Goal: Information Seeking & Learning: Check status

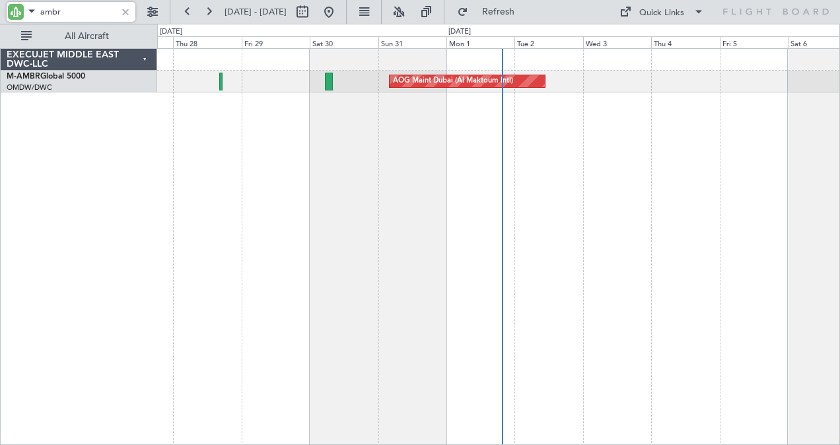
drag, startPoint x: 72, startPoint y: 11, endPoint x: -3, endPoint y: 4, distance: 75.0
click at [0, 4] on html "ambr [DATE] - [DATE] Refresh Quick Links All Aircraft AOG Maint [GEOGRAPHIC_DAT…" at bounding box center [420, 222] width 840 height 445
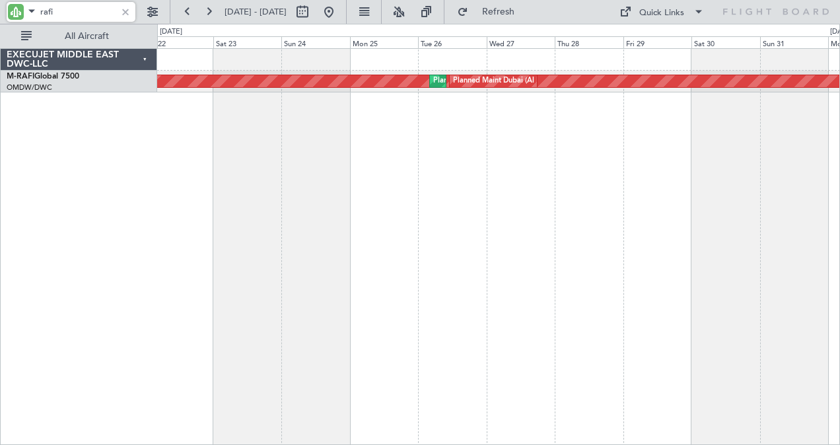
click at [711, 176] on div "Planned Maint Dubai (Al Maktoum Intl) Planned Maint [GEOGRAPHIC_DATA] (Al Makto…" at bounding box center [499, 247] width 684 height 398
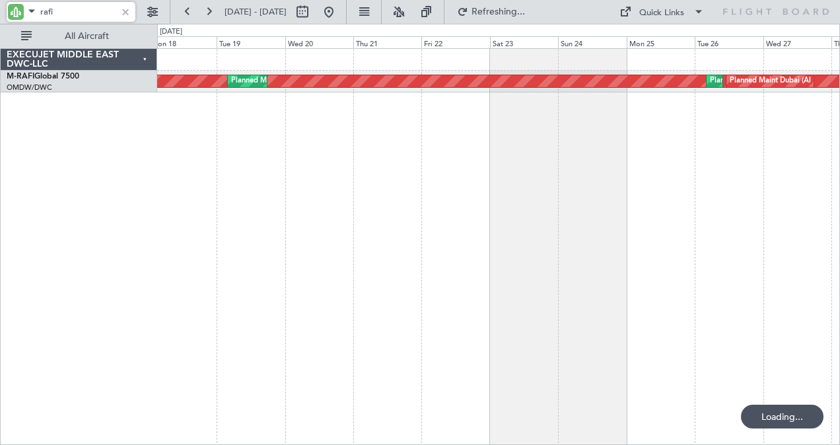
click at [736, 177] on div "Planned Maint Dubai (Al Maktoum Intl) Planned Maint [GEOGRAPHIC_DATA] (Al Makto…" at bounding box center [499, 247] width 684 height 398
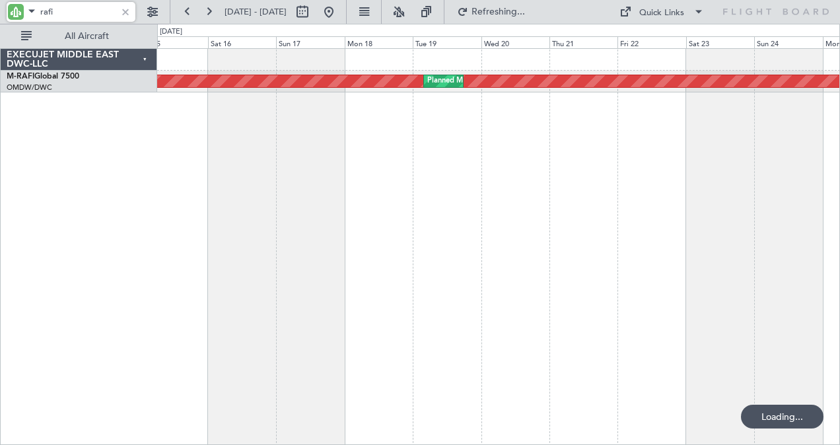
click at [657, 210] on div "Planned Maint Dubai (Al Maktoum Intl) Planned Maint [GEOGRAPHIC_DATA] (Al Makto…" at bounding box center [499, 247] width 684 height 398
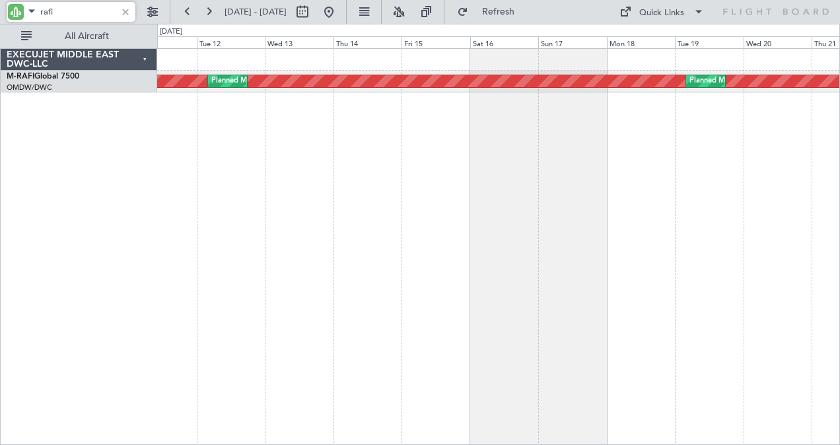
click at [660, 262] on div "Planned Maint Dubai (Al Maktoum Intl) Planned Maint [GEOGRAPHIC_DATA] (Al Makto…" at bounding box center [499, 247] width 684 height 398
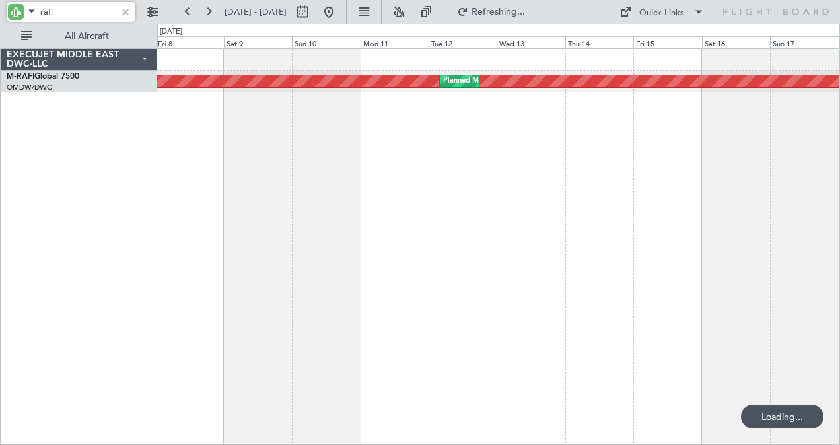
click at [584, 205] on div "Planned Maint Dubai (Al Maktoum Intl) Planned Maint [GEOGRAPHIC_DATA] (Al Makto…" at bounding box center [499, 247] width 684 height 398
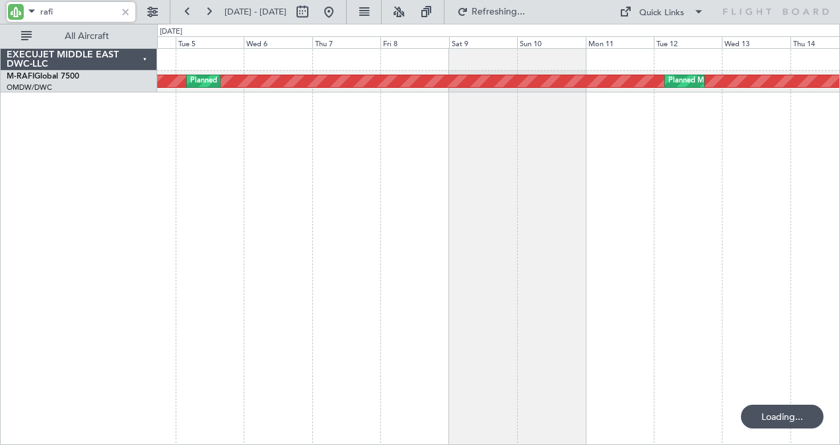
click at [560, 213] on div "Planned Maint Dubai (Al Maktoum Intl) Planned Maint [GEOGRAPHIC_DATA] (Al Makto…" at bounding box center [499, 247] width 684 height 398
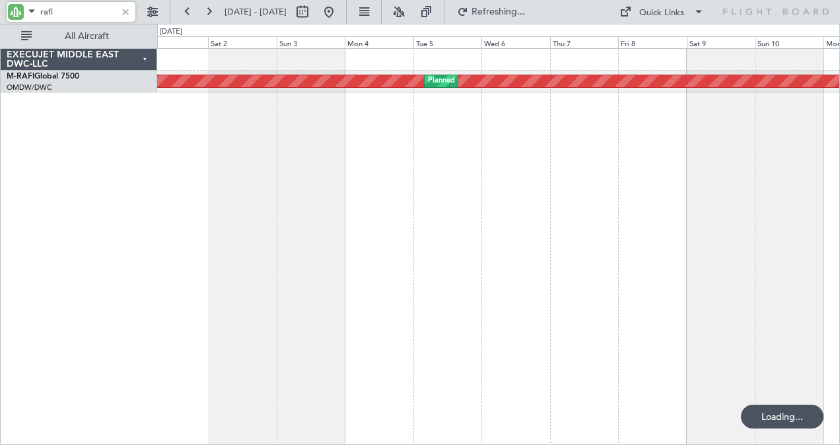
click at [581, 194] on div "Planned Maint Dubai (Al Maktoum Intl) Planned Maint [GEOGRAPHIC_DATA] (Al Makto…" at bounding box center [499, 247] width 684 height 398
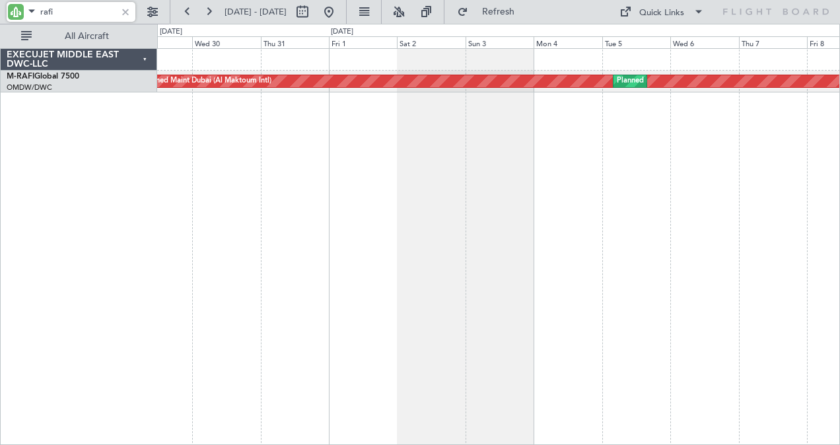
click at [592, 197] on div "Planned Maint Dubai (Al Maktoum Intl) Planned Maint [GEOGRAPHIC_DATA] (Al Makto…" at bounding box center [499, 247] width 684 height 398
type input "r"
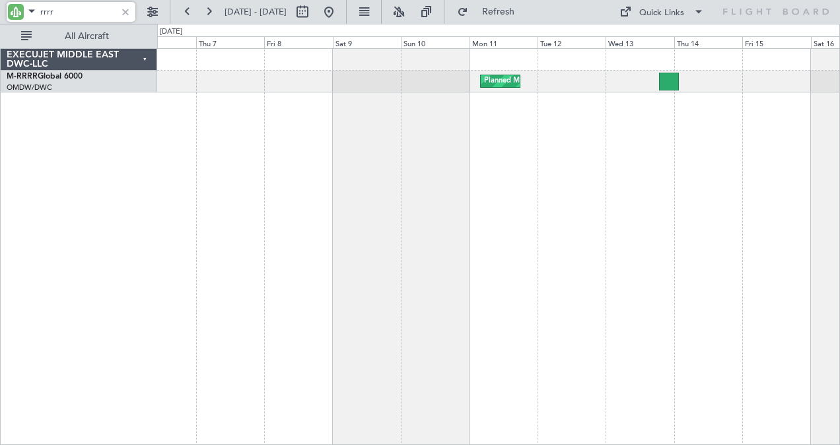
click at [221, 252] on div "Planned Maint Southend" at bounding box center [499, 247] width 684 height 398
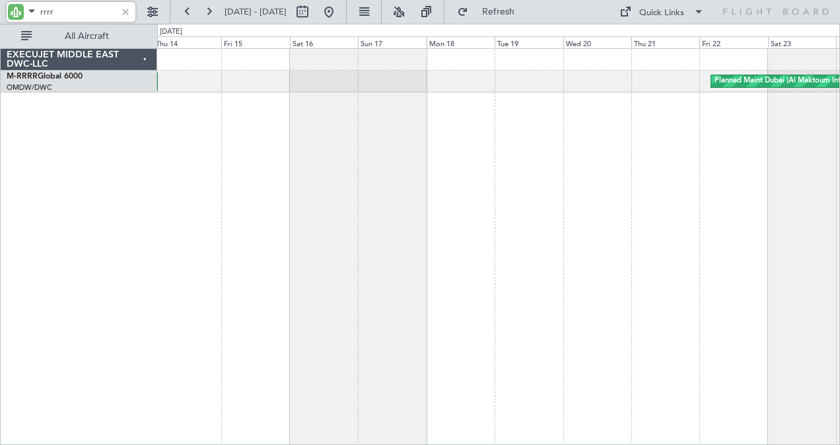
click at [42, 252] on div "Planned Maint Dubai (Al Maktoum Intl) Planned Maint Southend EXECUJET MIDDLE EA…" at bounding box center [420, 235] width 840 height 422
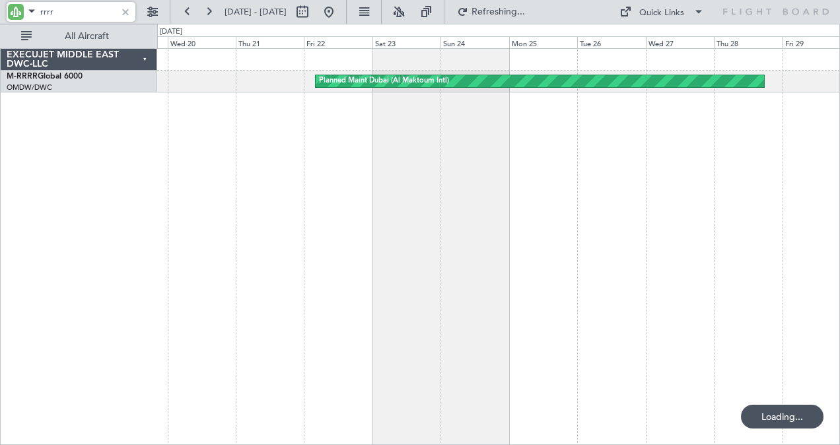
click at [133, 201] on div "Planned Maint Dubai (Al Maktoum Intl) EXECUJET MIDDLE EAST DWC-LLC M-RRRR Globa…" at bounding box center [420, 235] width 840 height 422
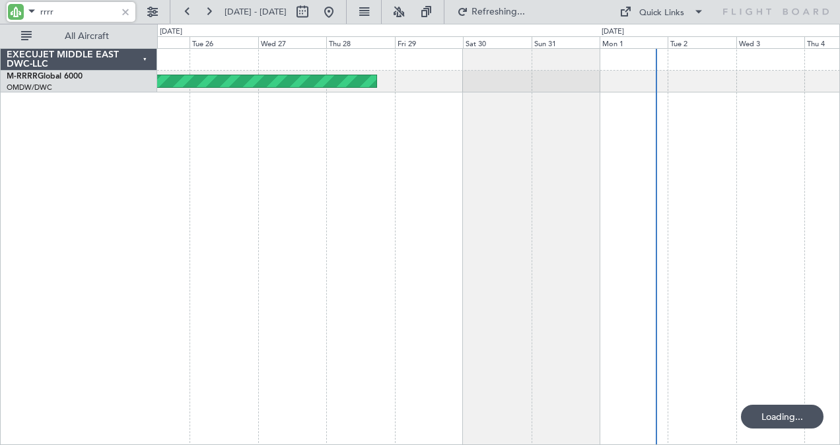
click at [293, 214] on div "Planned Maint Dubai (Al Maktoum Intl)" at bounding box center [499, 247] width 684 height 398
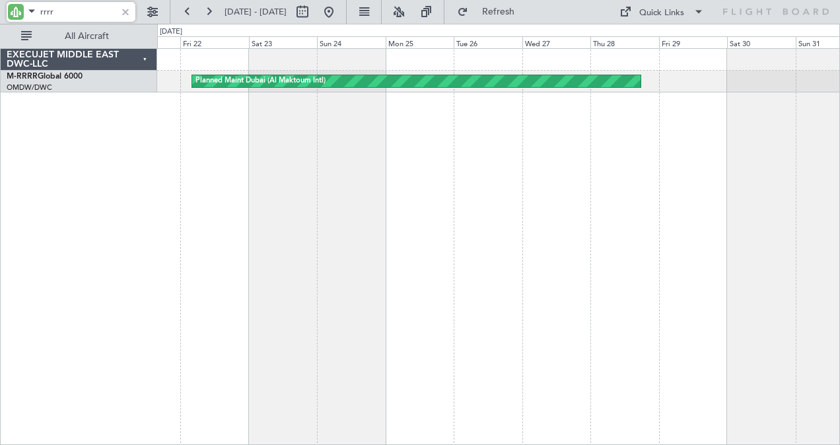
click at [607, 178] on div "Planned Maint Dubai (Al Maktoum Intl)" at bounding box center [499, 247] width 684 height 398
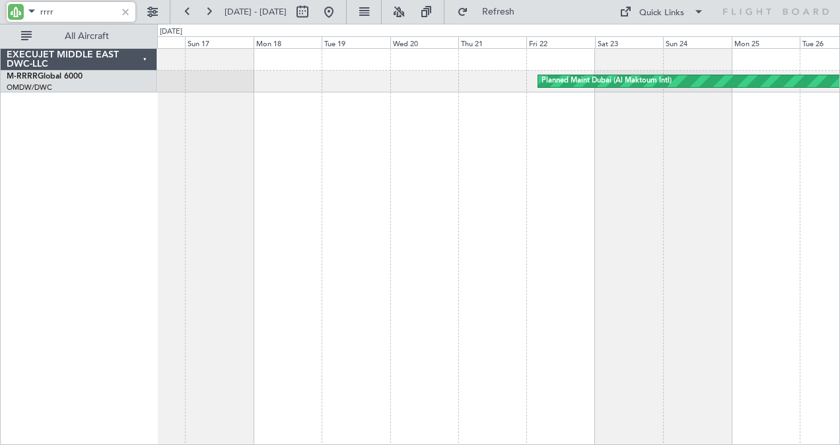
click at [634, 159] on div "Planned Maint Dubai (Al Maktoum Intl)" at bounding box center [499, 247] width 684 height 398
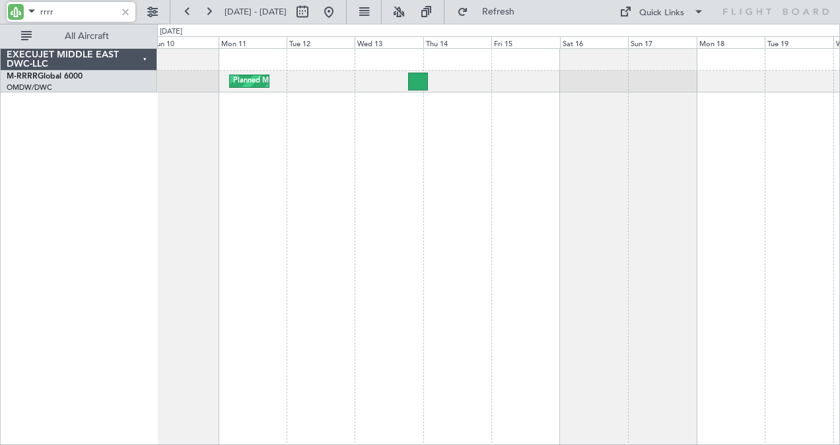
click at [822, 163] on div "Planned Maint Southend Planned Maint [GEOGRAPHIC_DATA] (Al Maktoum Intl)" at bounding box center [499, 247] width 684 height 398
type input "rrrr"
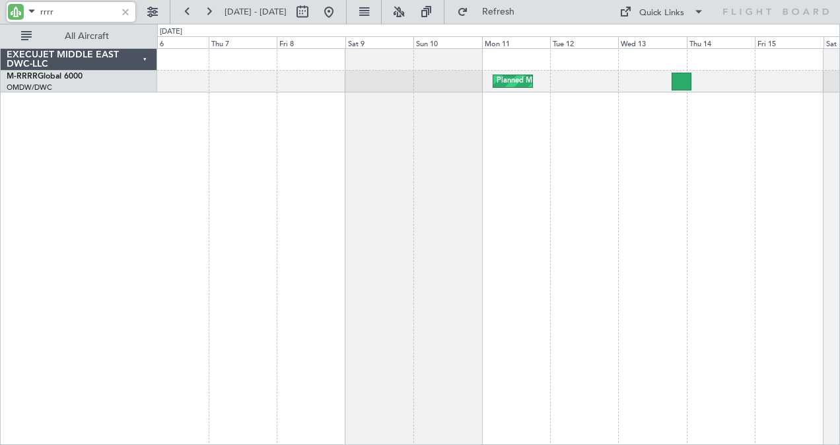
click at [677, 250] on div "Planned Maint Southend" at bounding box center [499, 247] width 684 height 398
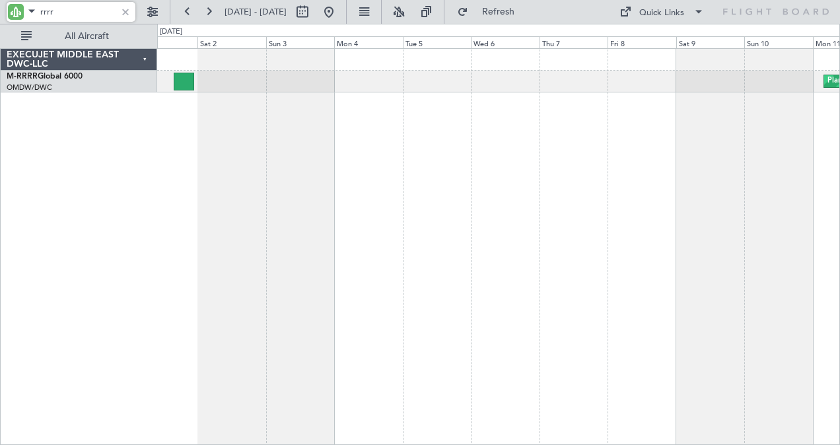
click at [644, 259] on div "Planned Maint Southend Planned Maint [GEOGRAPHIC_DATA] (Al Maktoum Intl)" at bounding box center [499, 247] width 684 height 398
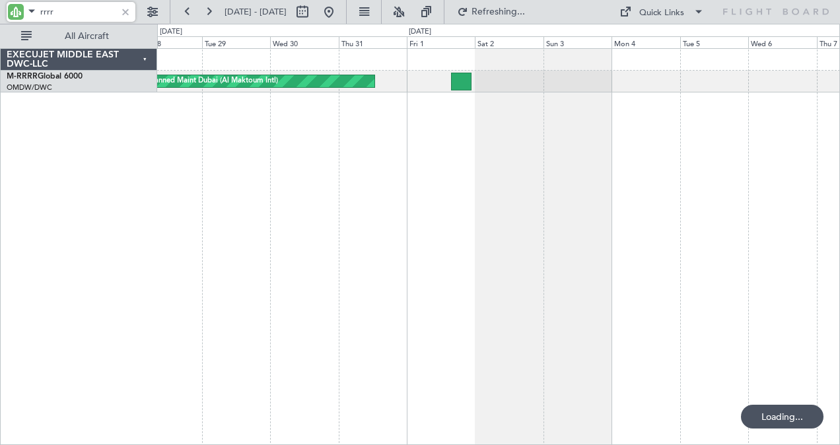
click at [651, 270] on div "Planned Maint Dubai (Al Maktoum Intl)" at bounding box center [499, 247] width 684 height 398
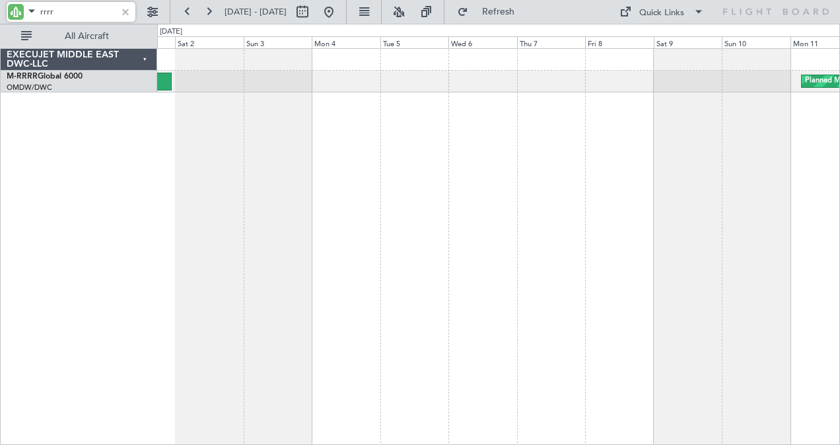
click at [352, 247] on div "Planned Maint Southend Planned Maint [GEOGRAPHIC_DATA] (Al Maktoum Intl)" at bounding box center [499, 247] width 684 height 398
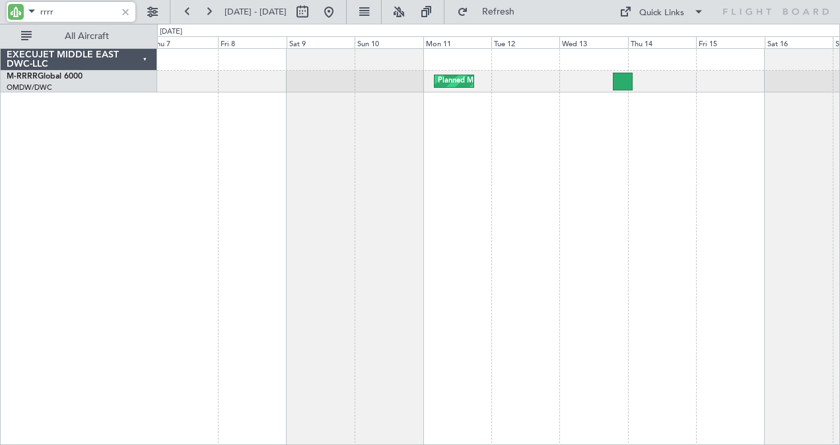
click at [394, 228] on div "Planned Maint Southend" at bounding box center [499, 247] width 684 height 398
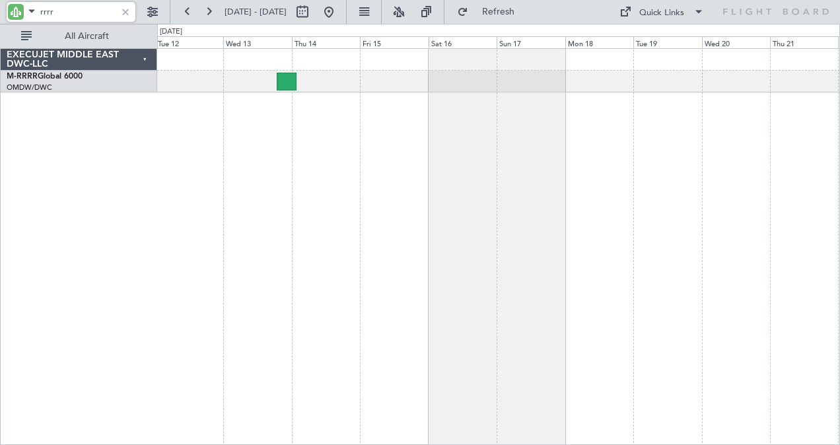
click at [392, 247] on div "Planned Maint Southend Planned Maint [GEOGRAPHIC_DATA] (Al Maktoum Intl)" at bounding box center [499, 247] width 684 height 398
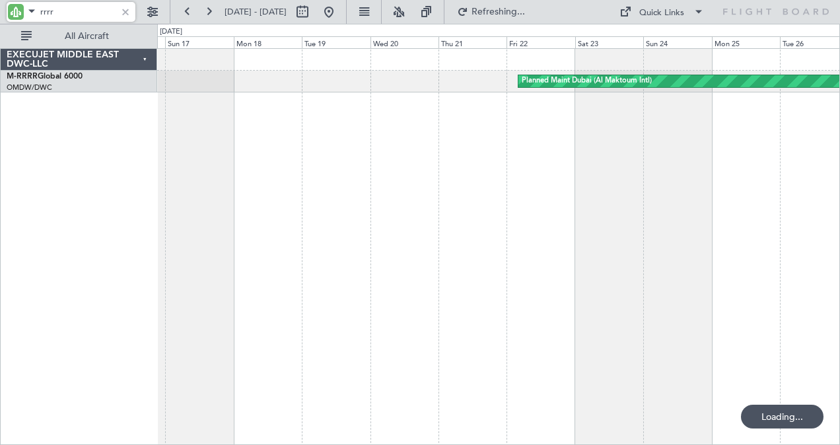
click at [362, 262] on div "Planned Maint Dubai (Al Maktoum Intl)" at bounding box center [499, 247] width 684 height 398
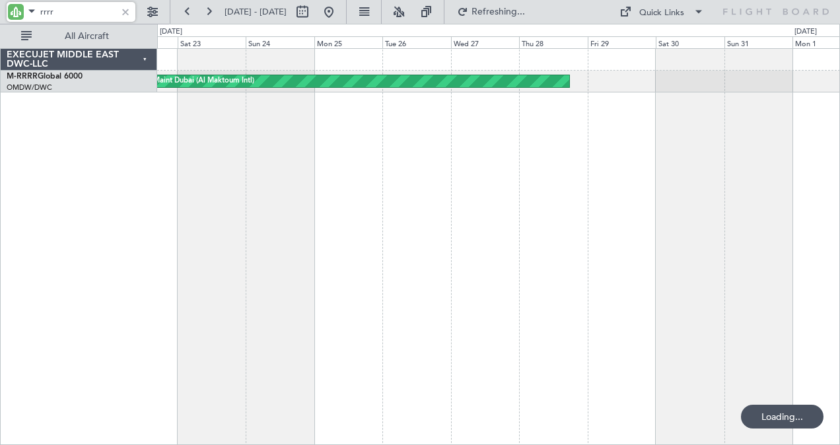
click at [394, 217] on div "Planned Maint Dubai (Al Maktoum Intl)" at bounding box center [499, 247] width 684 height 398
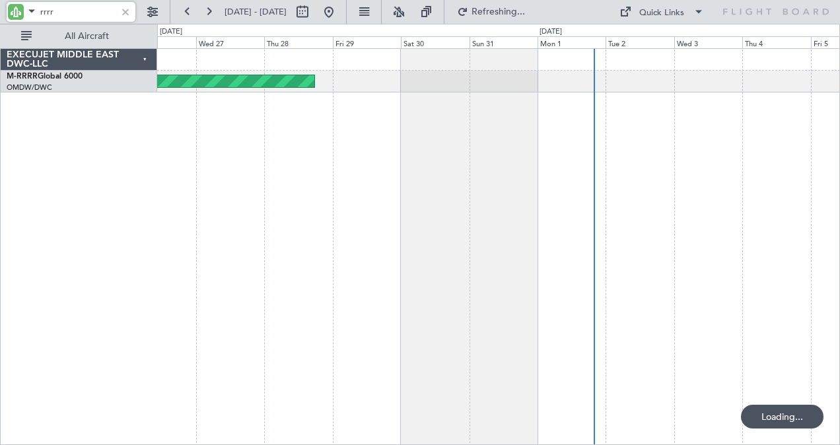
click at [337, 256] on div "Planned Maint Dubai (Al Maktoum Intl)" at bounding box center [499, 247] width 684 height 398
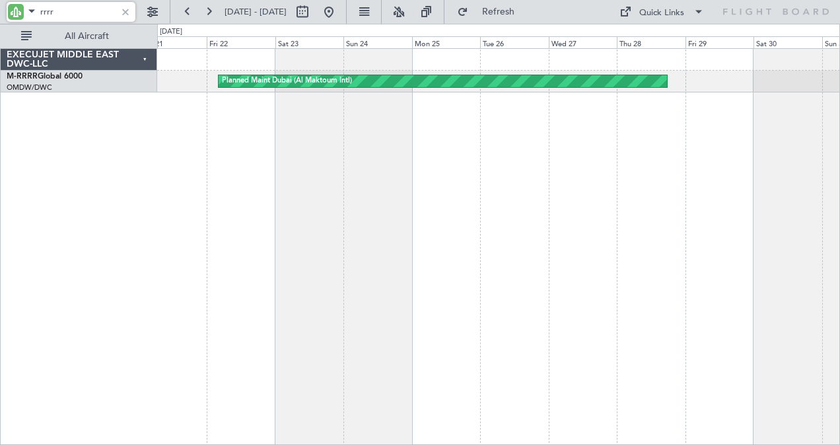
click at [629, 169] on div "Planned Maint Dubai (Al Maktoum Intl)" at bounding box center [499, 247] width 684 height 398
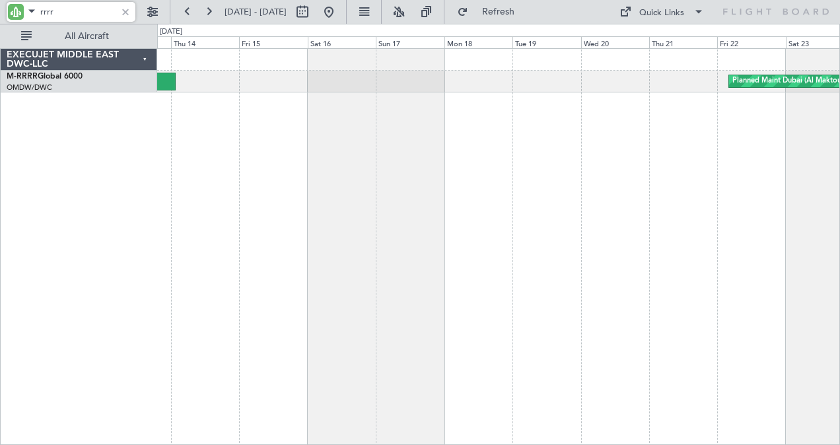
click at [837, 202] on div "Planned Maint Dubai (Al Maktoum Intl) Planned Maint Southend" at bounding box center [499, 247] width 684 height 398
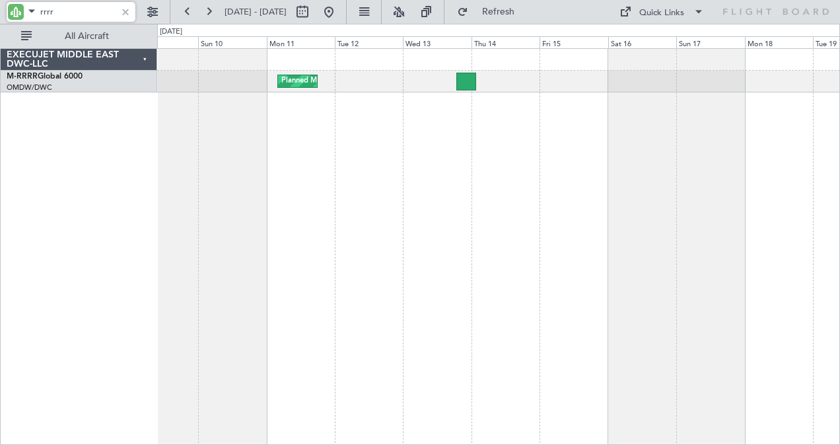
click at [772, 215] on div "Planned Maint Southend" at bounding box center [499, 247] width 684 height 398
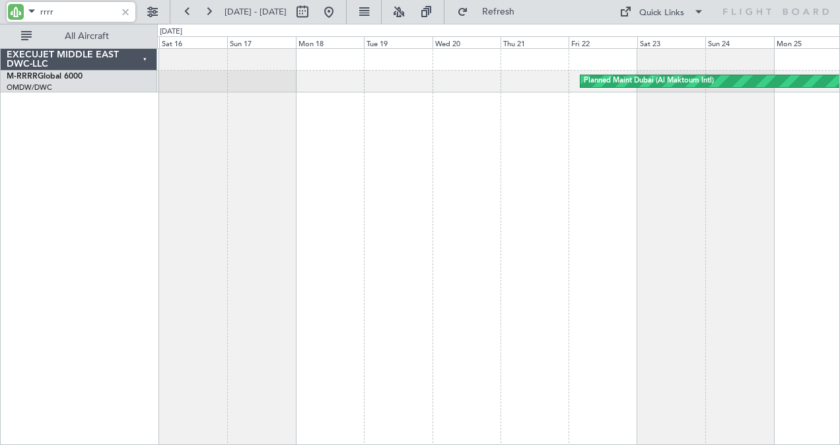
click at [312, 279] on div "Planned Maint Dubai (Al Maktoum Intl)" at bounding box center [499, 247] width 684 height 398
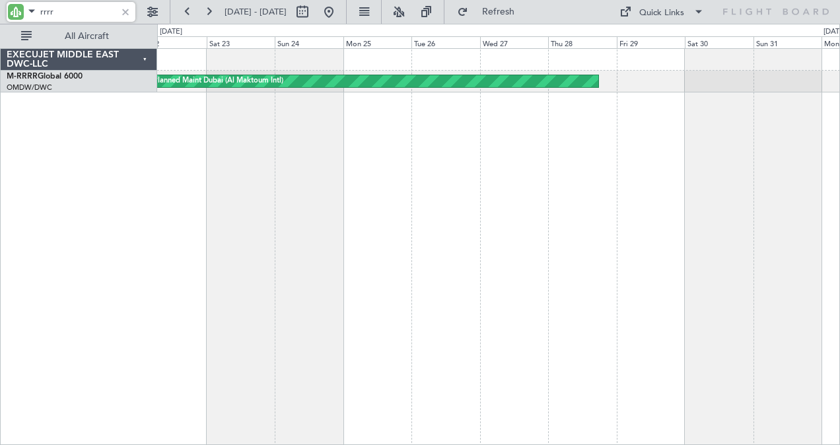
click at [157, 293] on div "Planned Maint Dubai (Al Maktoum Intl)" at bounding box center [499, 247] width 684 height 398
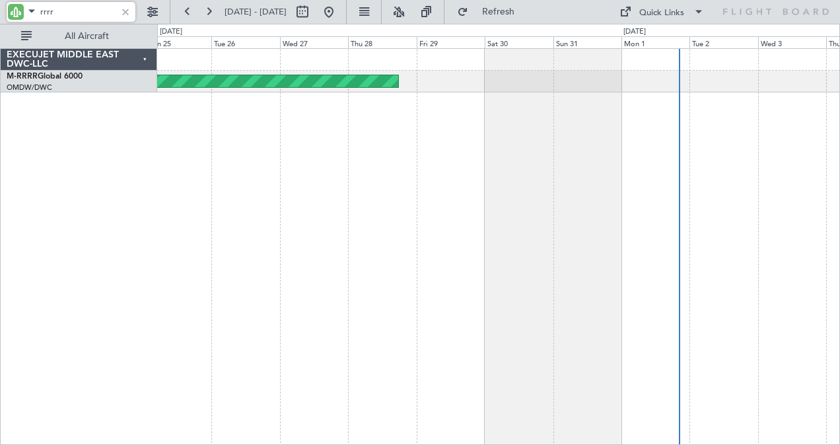
click at [357, 299] on div "Planned Maint Dubai (Al Maktoum Intl)" at bounding box center [499, 247] width 684 height 398
